Goal: Task Accomplishment & Management: Use online tool/utility

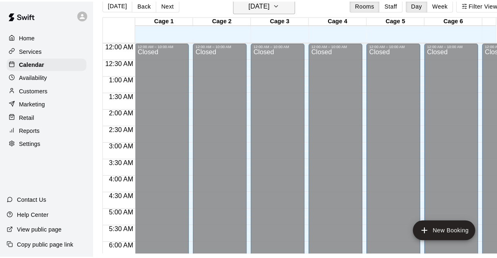
scroll to position [526, 0]
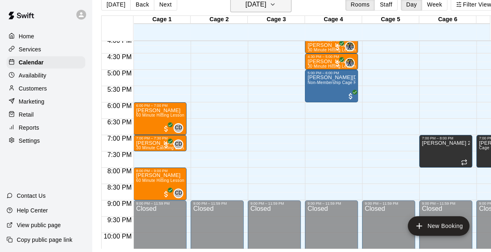
click at [266, 4] on h6 "[DATE]" at bounding box center [255, 4] width 21 height 11
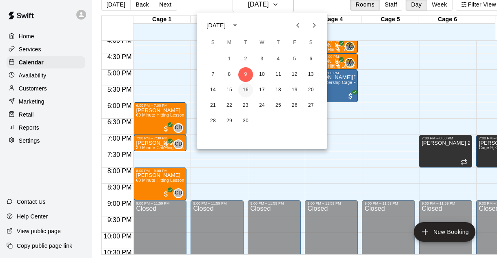
click at [245, 85] on button "16" at bounding box center [245, 90] width 15 height 15
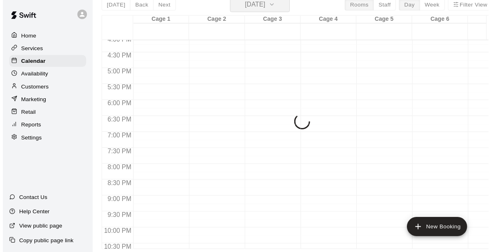
scroll to position [10, 0]
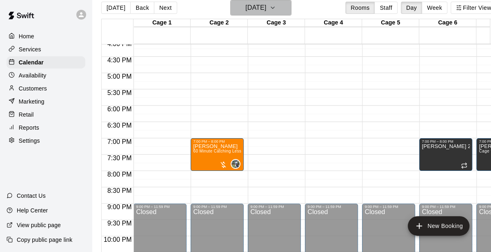
click at [266, 9] on h6 "[DATE]" at bounding box center [255, 7] width 21 height 11
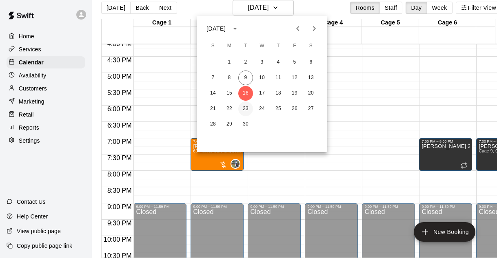
click at [248, 108] on button "23" at bounding box center [245, 109] width 15 height 15
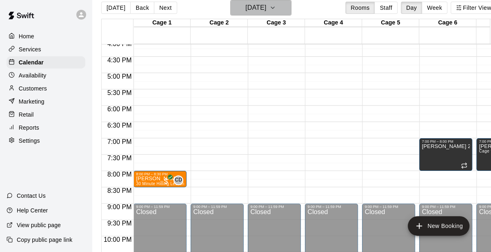
click at [266, 7] on h6 "[DATE]" at bounding box center [255, 7] width 21 height 11
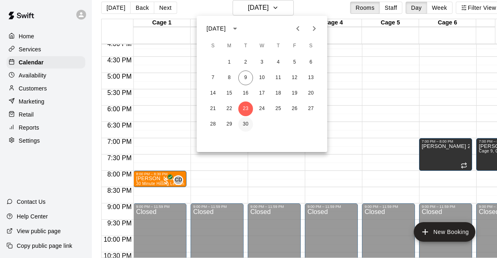
click at [246, 122] on button "30" at bounding box center [245, 124] width 15 height 15
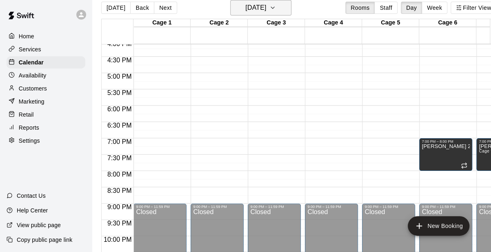
click at [266, 4] on h6 "[DATE]" at bounding box center [255, 7] width 21 height 11
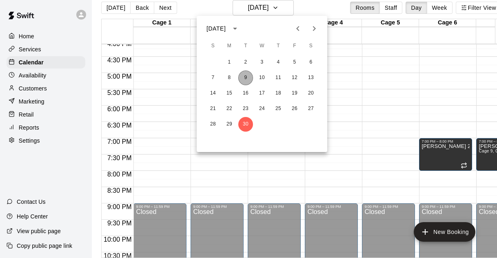
click at [245, 78] on button "9" at bounding box center [245, 78] width 15 height 15
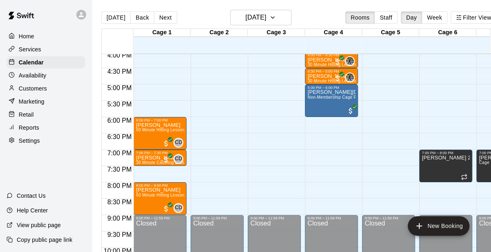
scroll to position [510, 0]
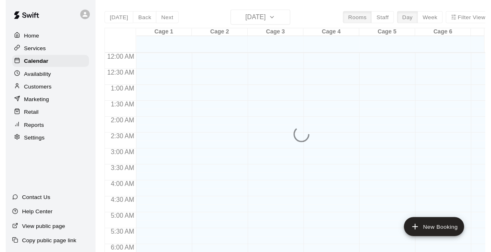
scroll to position [451, 0]
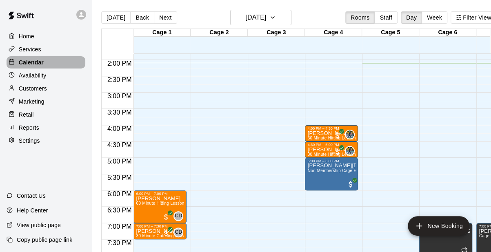
click at [42, 65] on p "Calendar" at bounding box center [31, 62] width 25 height 8
